Goal: Information Seeking & Learning: Check status

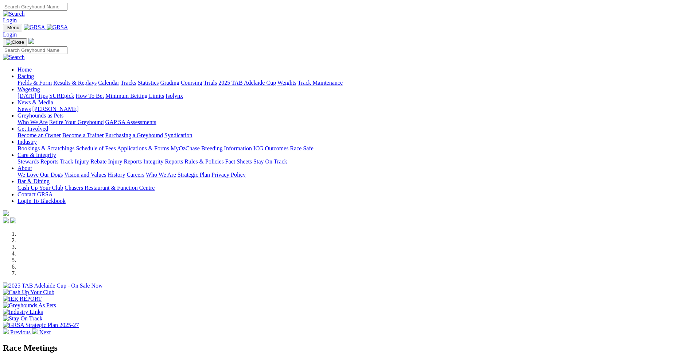
click at [34, 73] on link "Racing" at bounding box center [25, 76] width 16 height 6
click at [97, 79] on link "Results & Replays" at bounding box center [74, 82] width 43 height 6
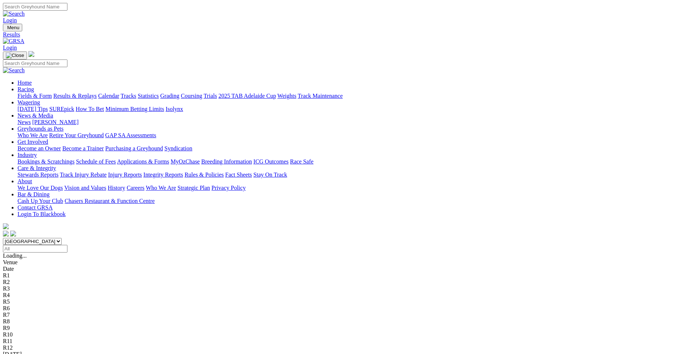
click at [40, 353] on link "Mount Gambier" at bounding box center [22, 360] width 38 height 6
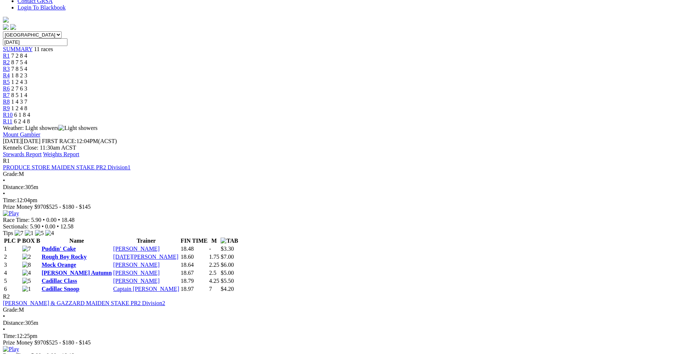
scroll to position [146, 0]
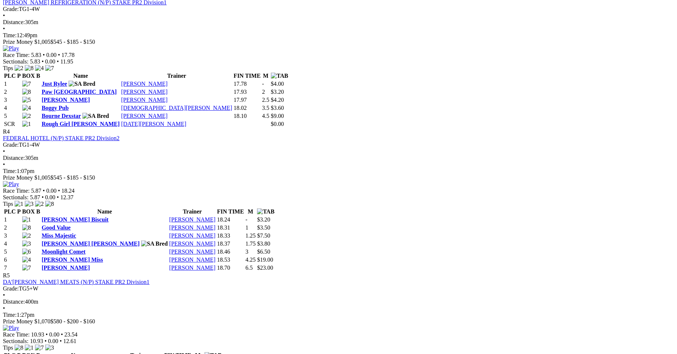
scroll to position [620, 0]
